Goal: Book appointment/travel/reservation

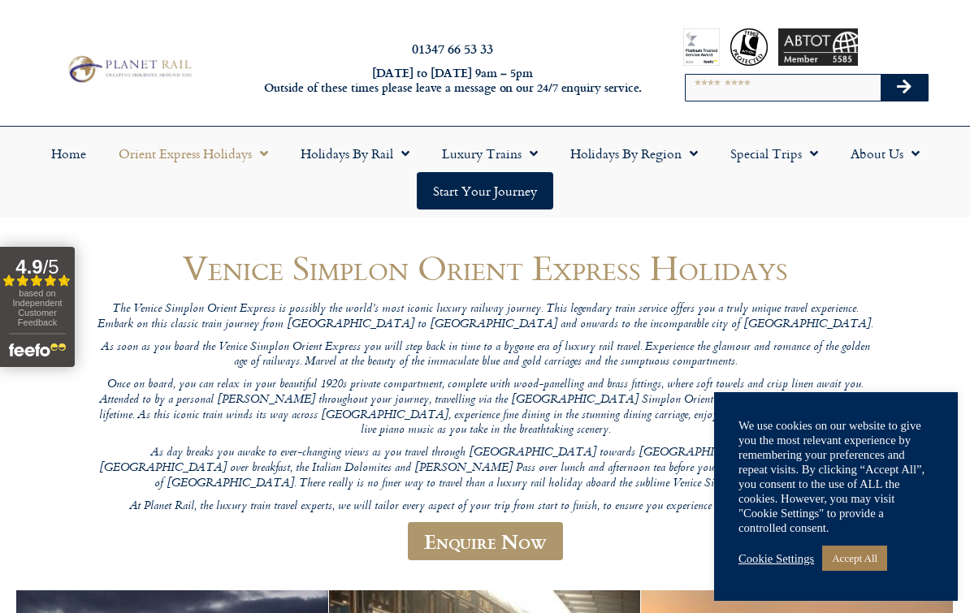
click at [402, 157] on span "Menu" at bounding box center [401, 153] width 16 height 29
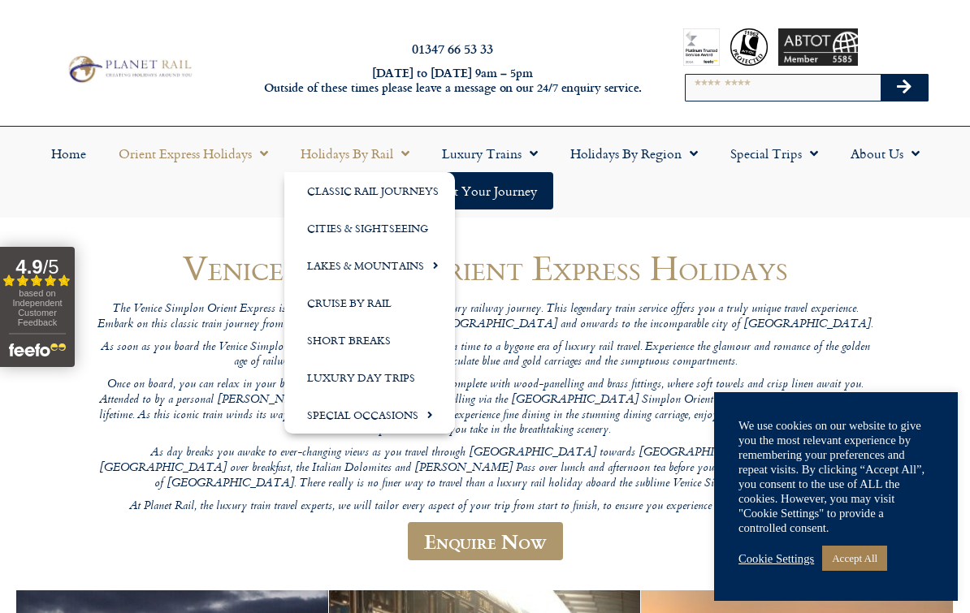
click at [359, 350] on link "Short Breaks" at bounding box center [369, 340] width 171 height 37
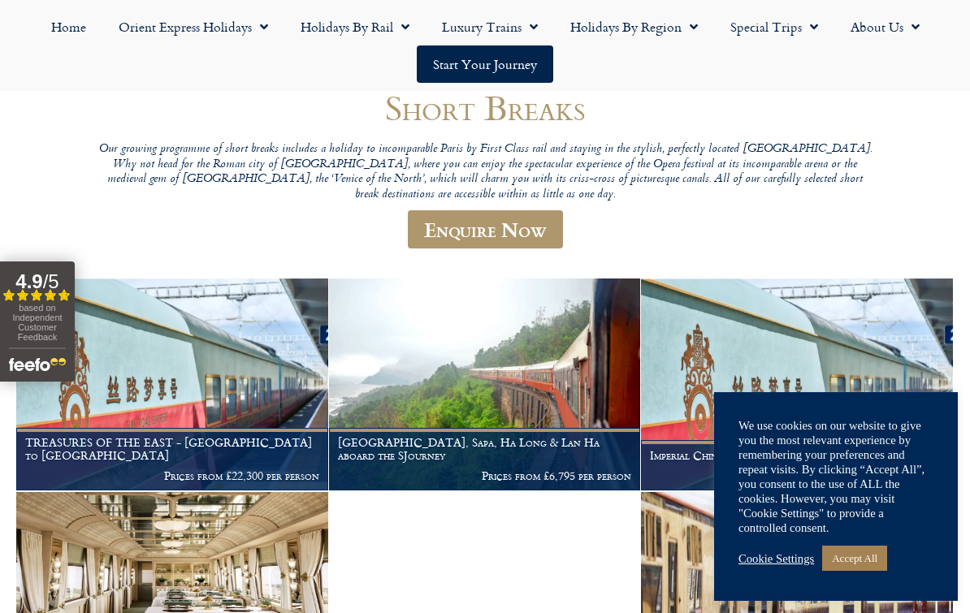
scroll to position [159, 0]
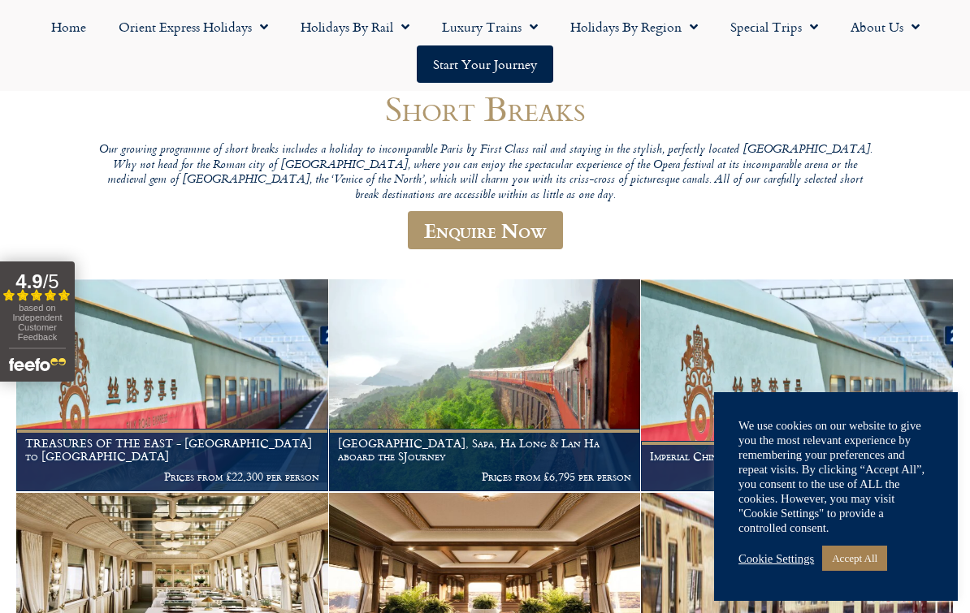
click at [858, 571] on link "Accept All" at bounding box center [854, 558] width 65 height 25
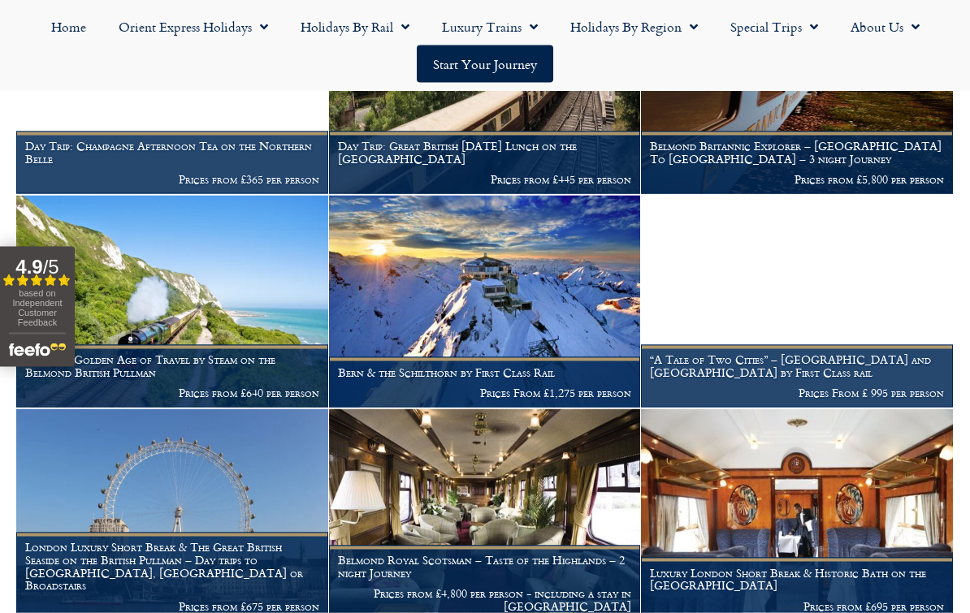
scroll to position [884, 0]
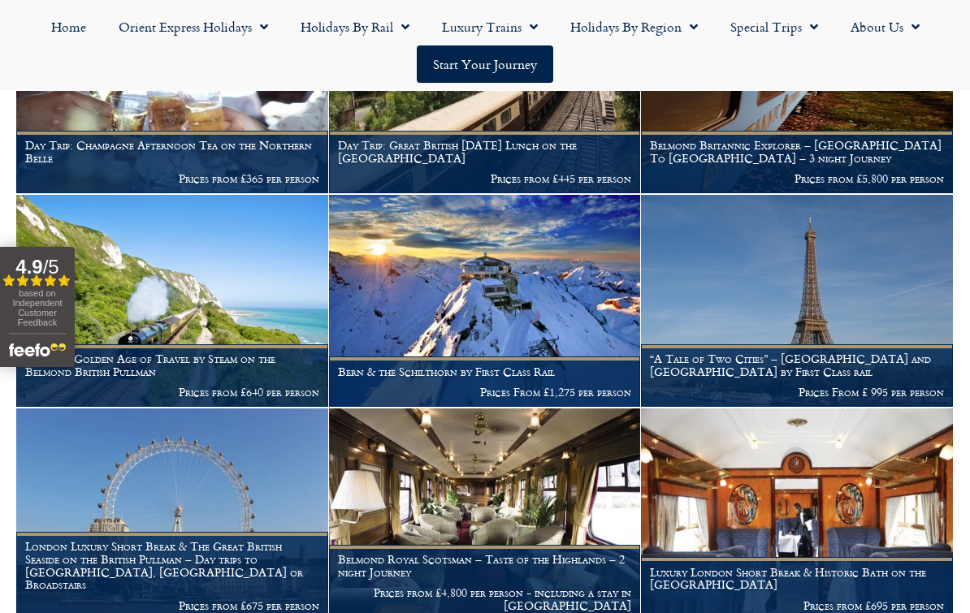
click at [236, 30] on link "Orient Express Holidays" at bounding box center [193, 26] width 182 height 37
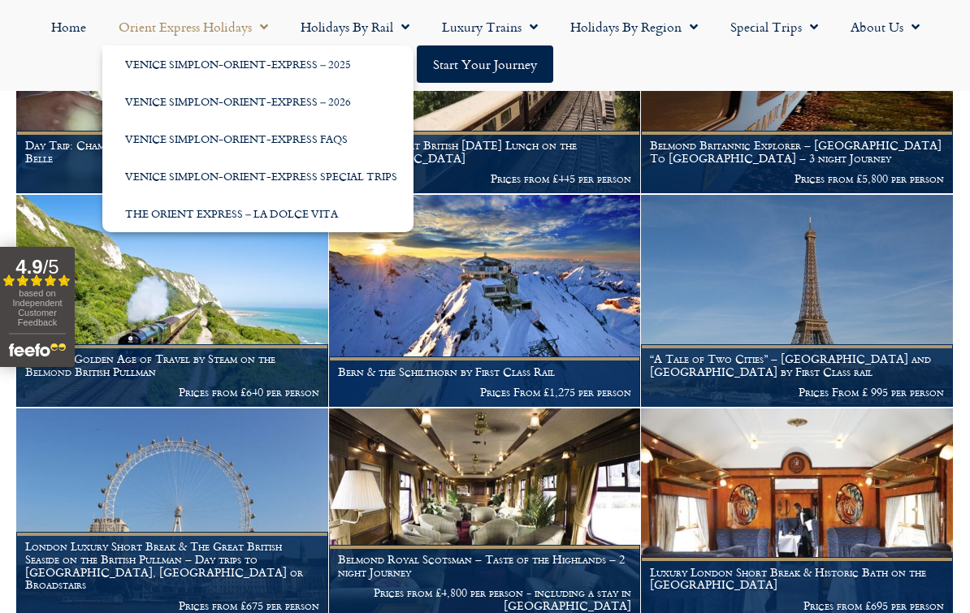
click at [279, 107] on link "Venice Simplon-Orient-Express – 2026" at bounding box center [257, 101] width 311 height 37
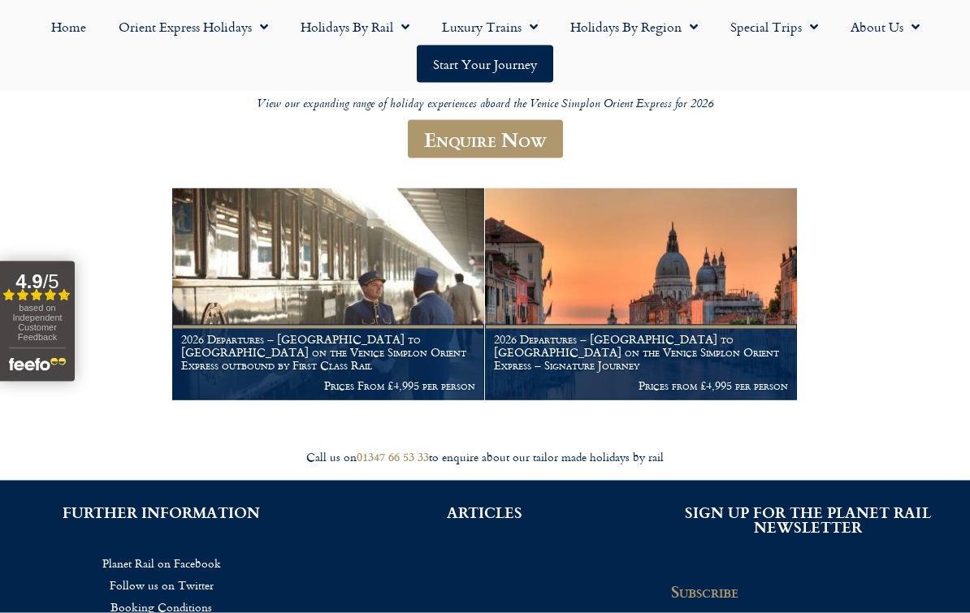
scroll to position [206, 0]
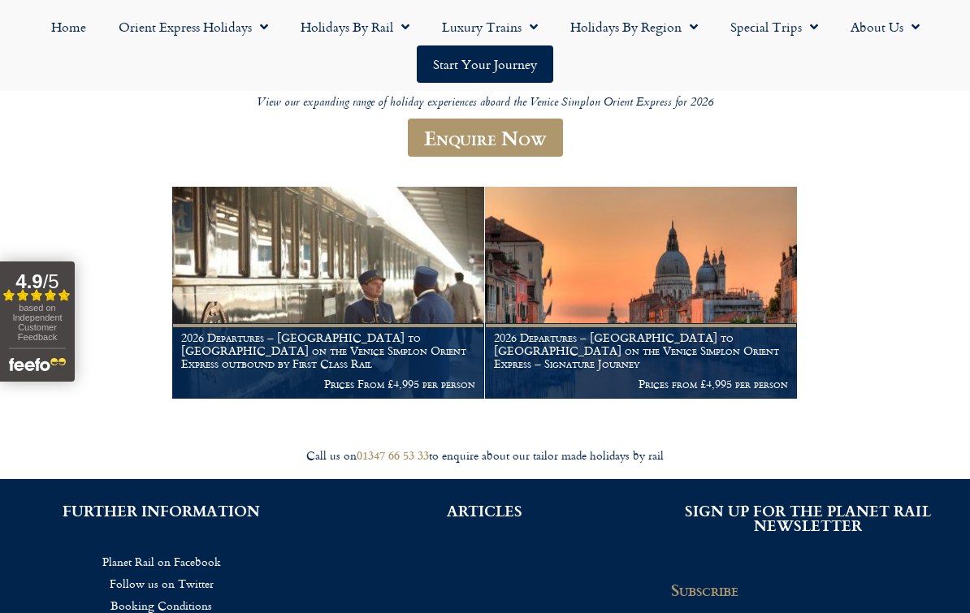
click at [630, 362] on h1 "2026 Departures – London to Venice on the Venice Simplon Orient Express – Signa…" at bounding box center [641, 350] width 294 height 38
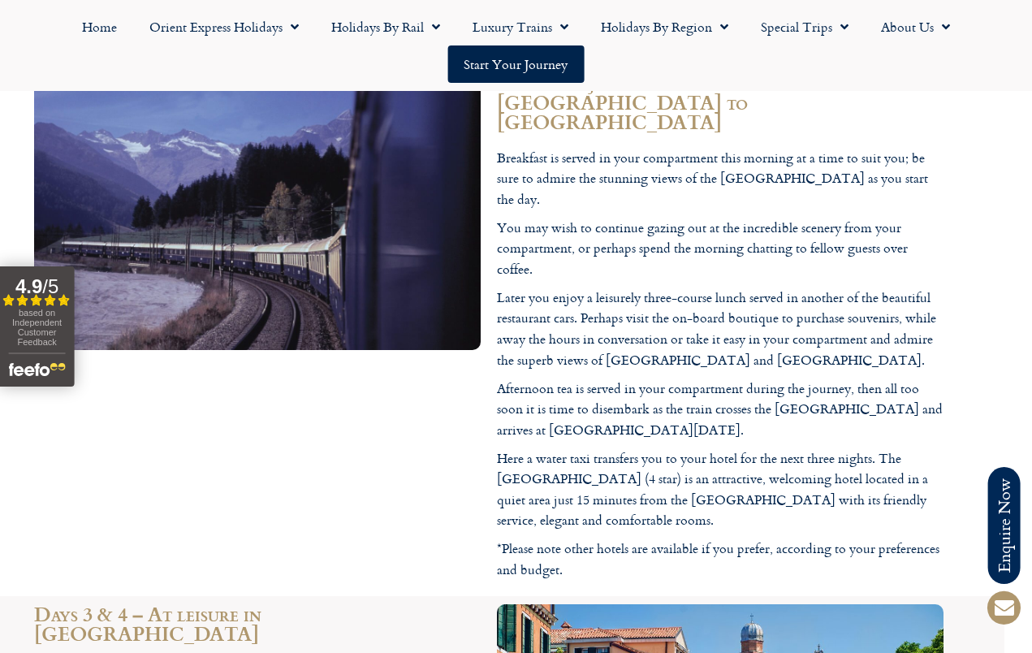
scroll to position [3084, 28]
